Goal: Transaction & Acquisition: Book appointment/travel/reservation

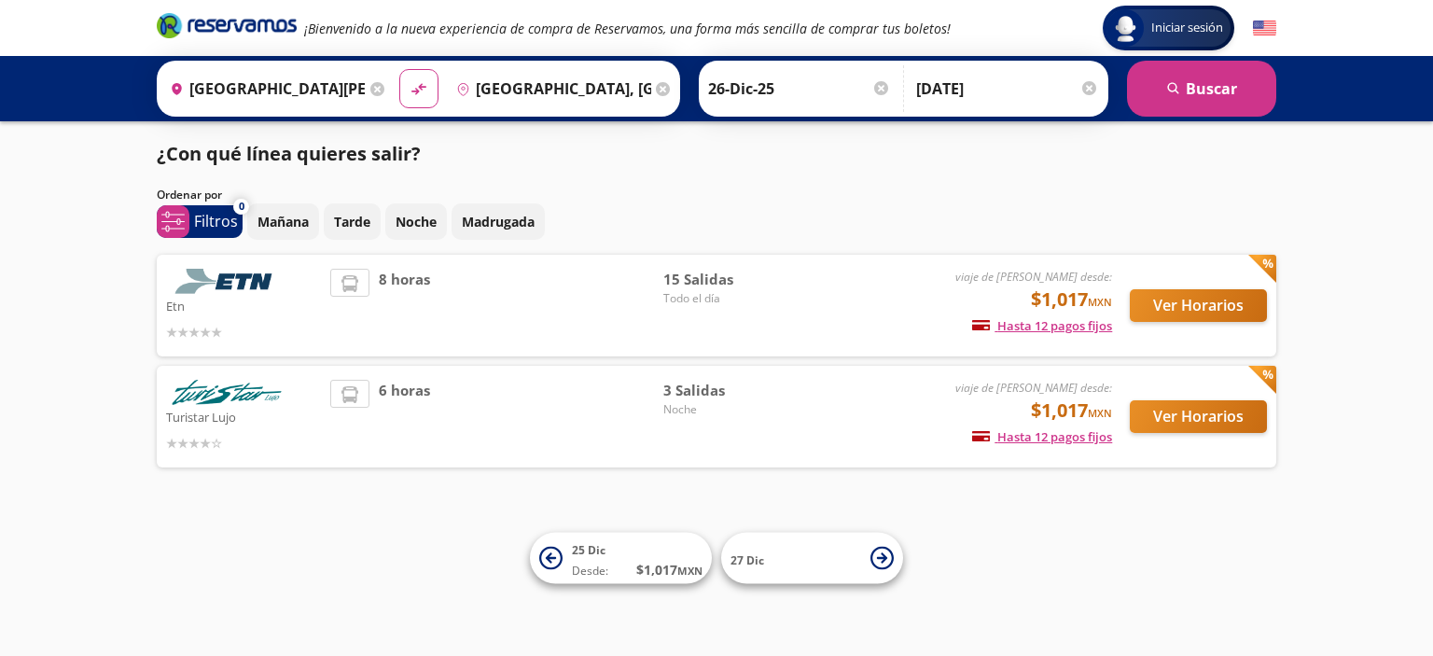
click at [337, 87] on input "[GEOGRAPHIC_DATA][PERSON_NAME], [GEOGRAPHIC_DATA][PERSON_NAME]" at bounding box center [263, 88] width 203 height 47
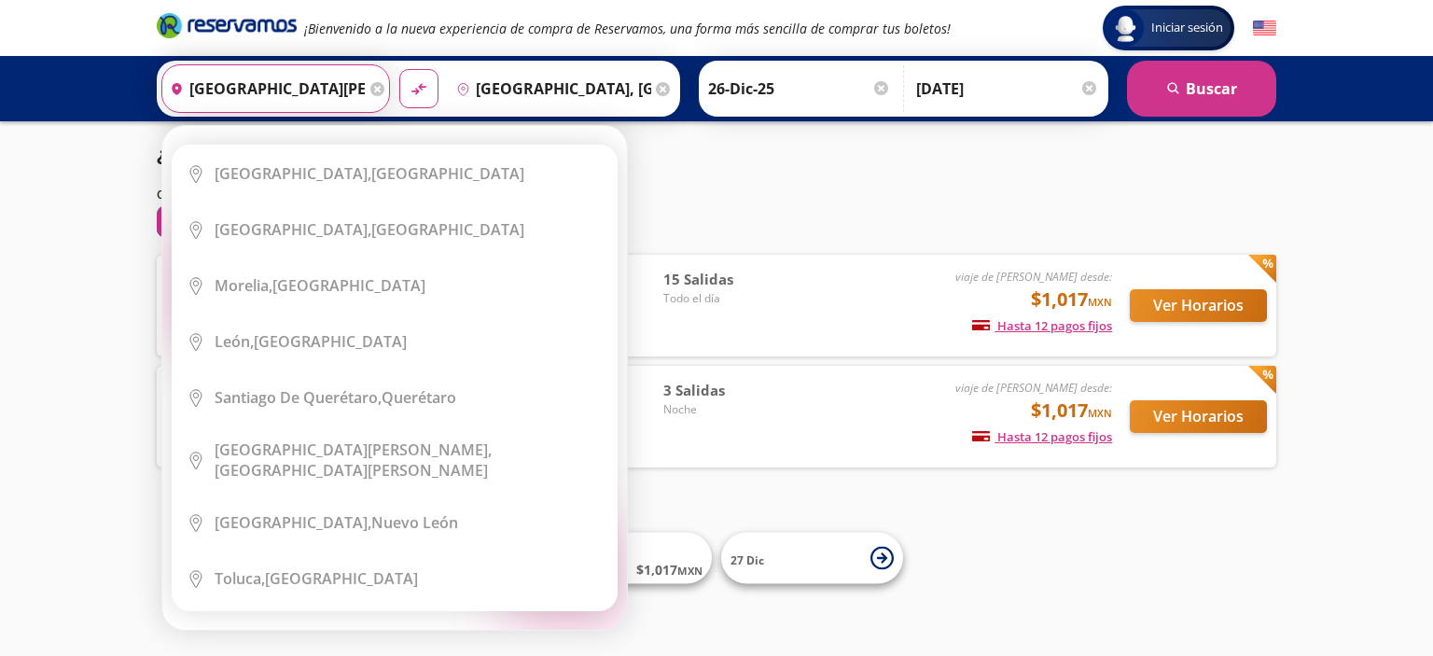
click at [370, 87] on icon at bounding box center [377, 89] width 14 height 14
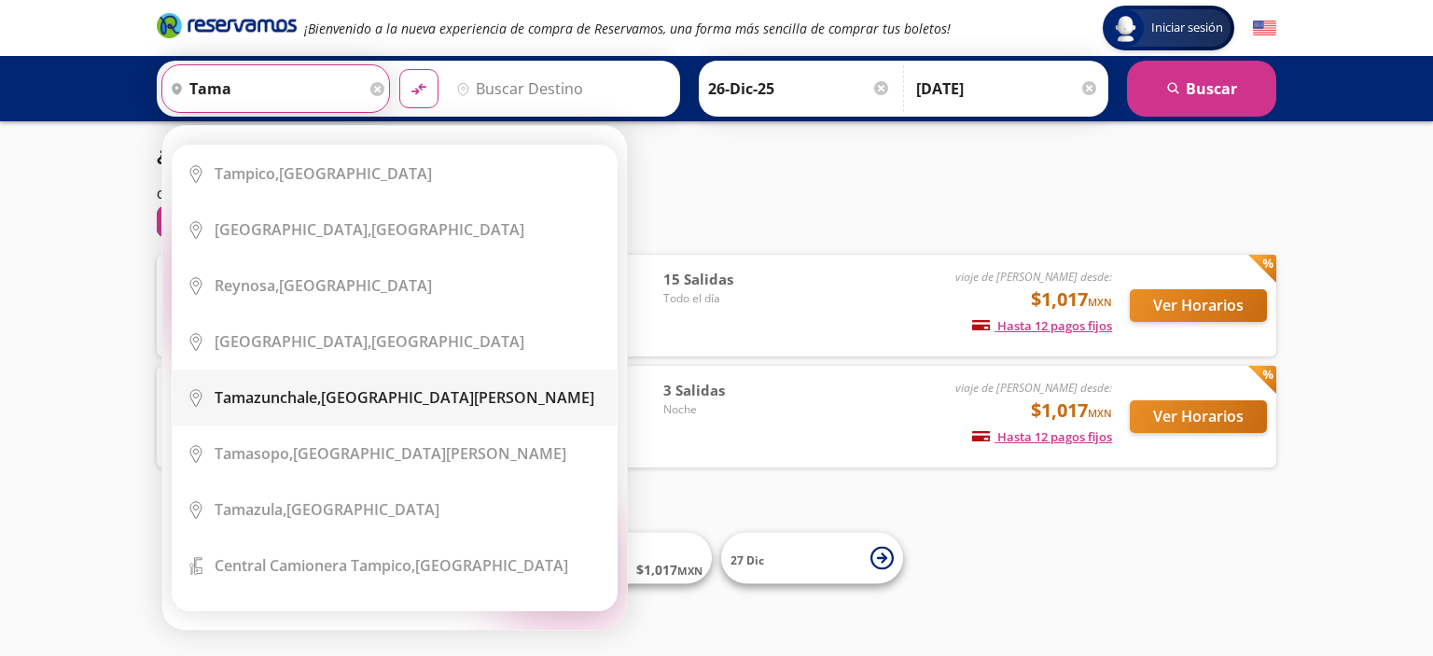
click at [312, 389] on b "Tamazunchale," at bounding box center [268, 397] width 106 height 21
type input "Tamazunchale, [GEOGRAPHIC_DATA][PERSON_NAME]"
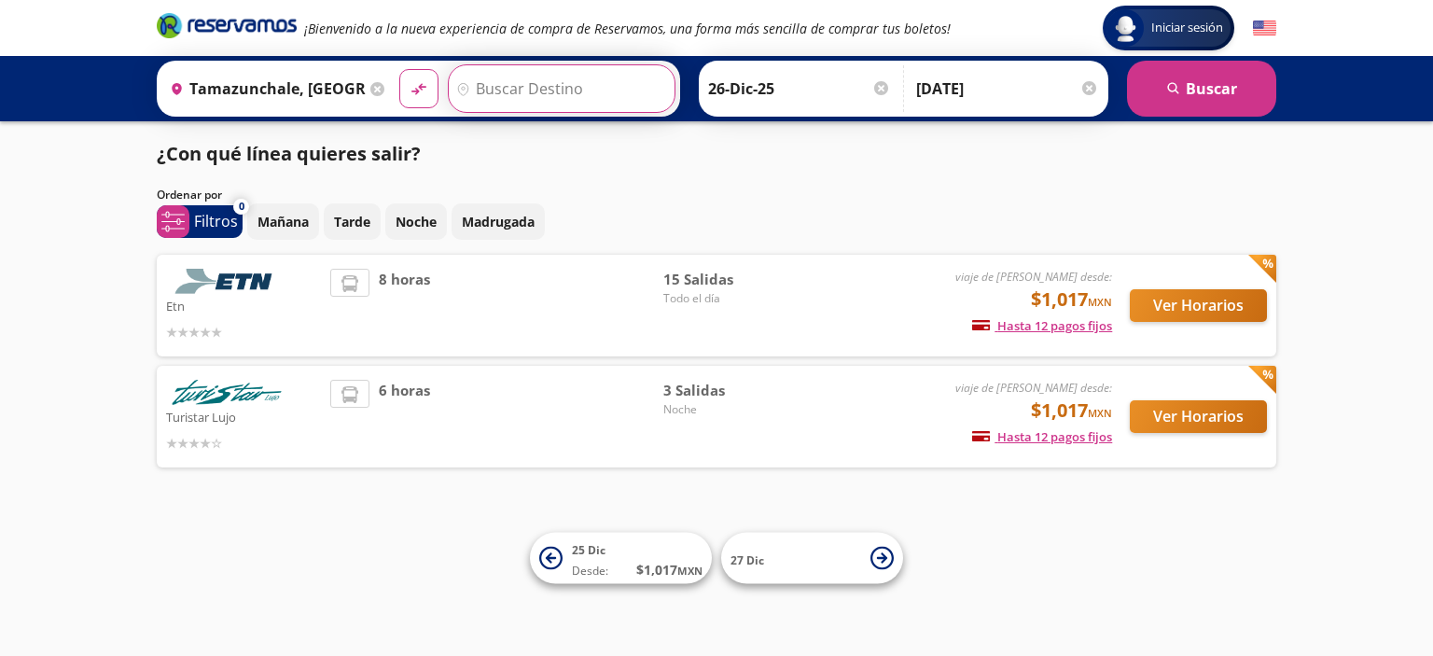
click at [577, 81] on input "Destino" at bounding box center [560, 88] width 222 height 47
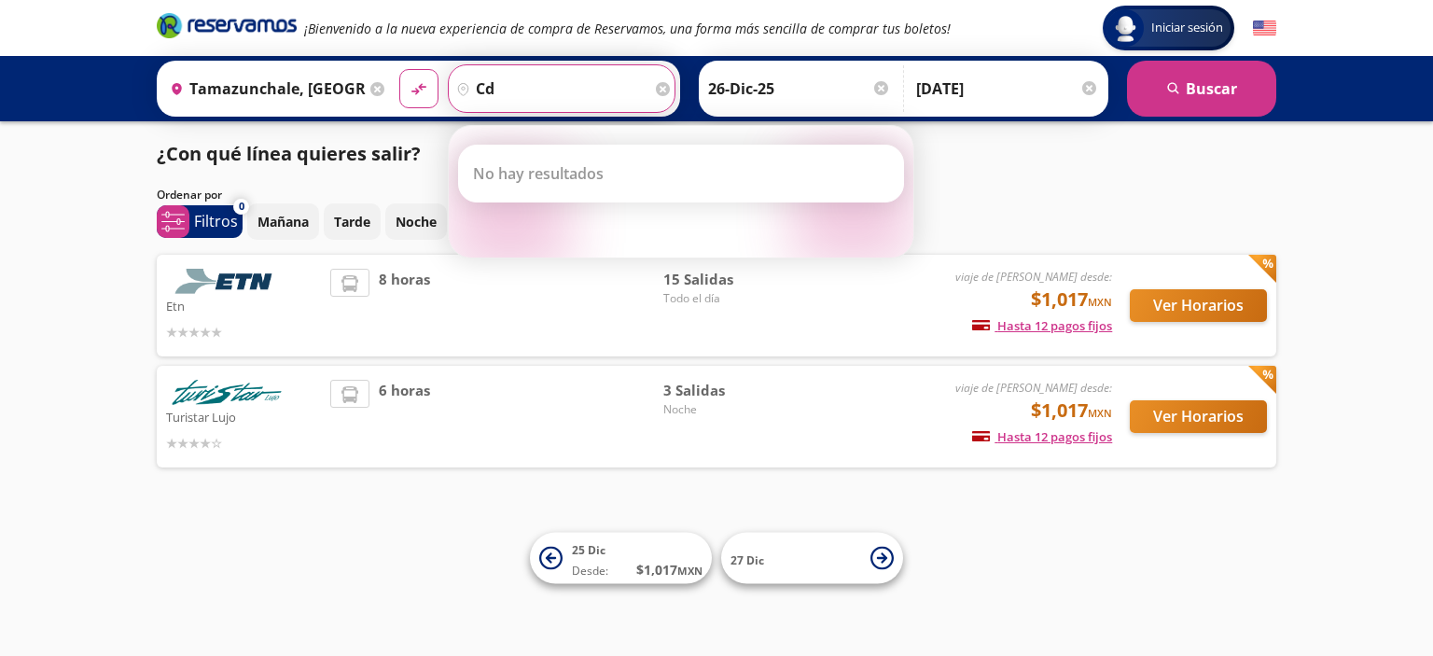
type input "c"
type input "m"
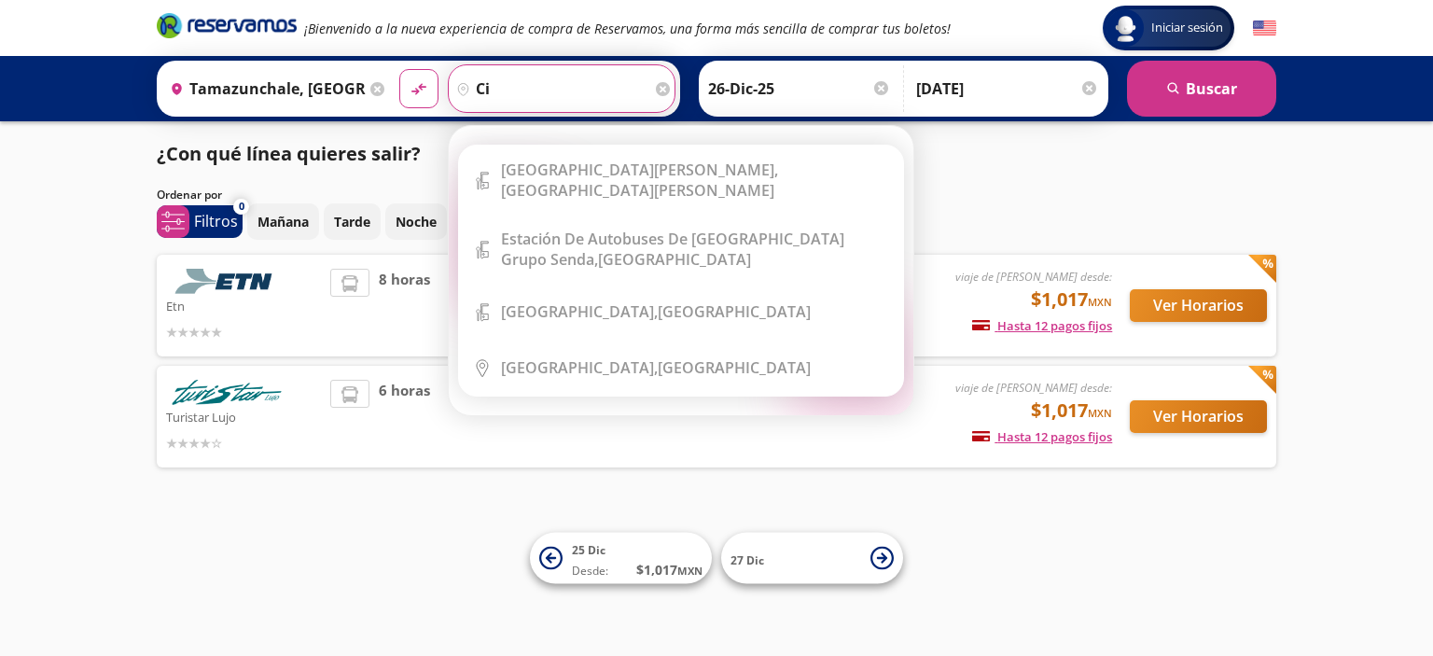
type input "c"
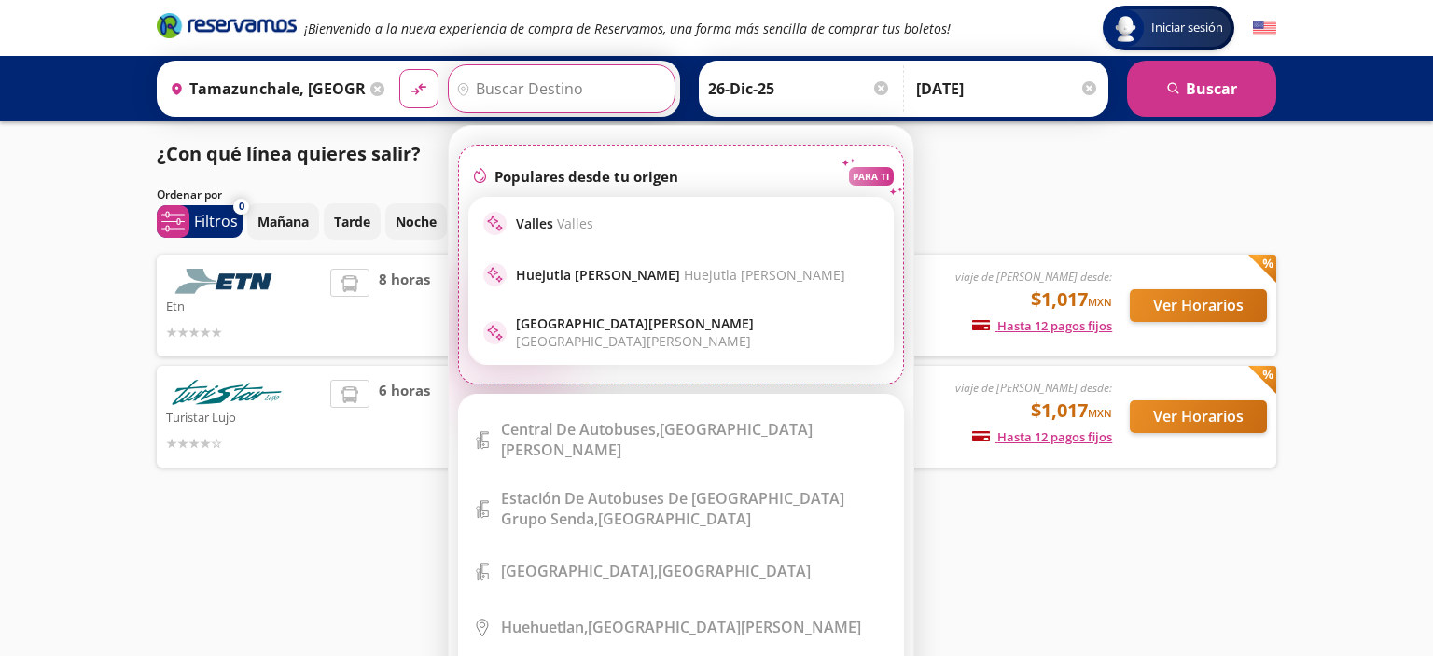
scroll to position [1282, 0]
